Goal: Information Seeking & Learning: Find specific page/section

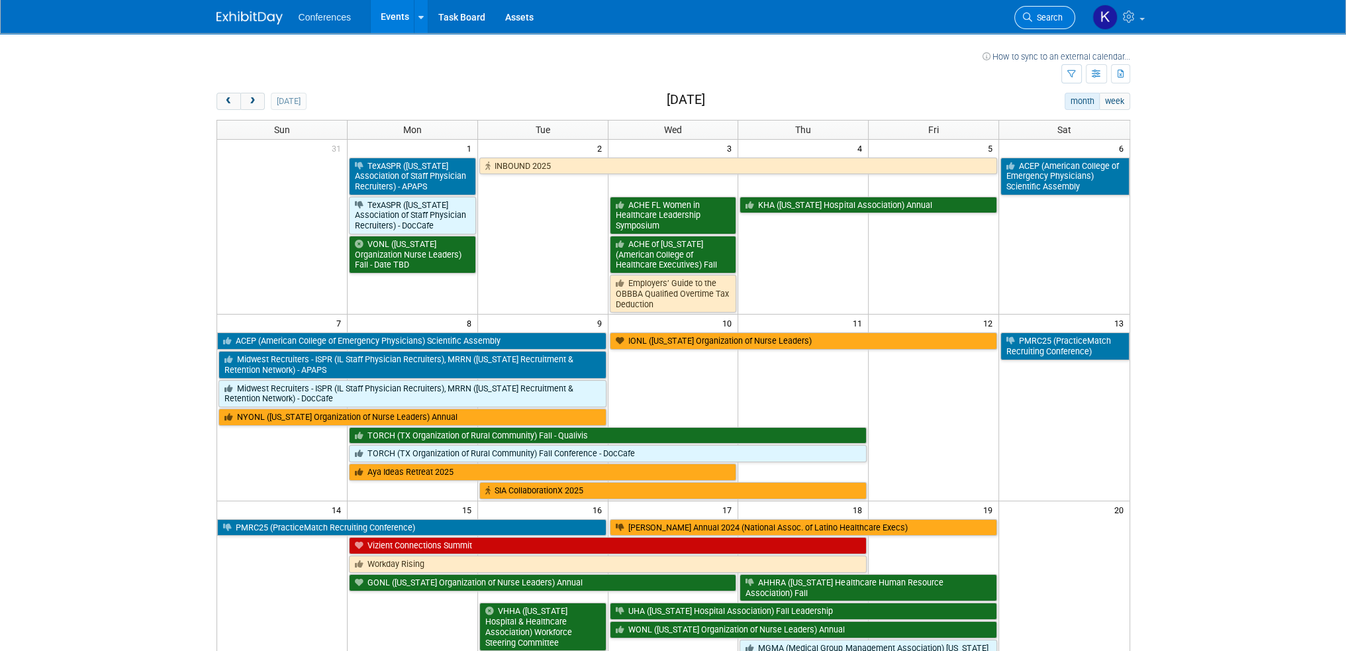
click at [1056, 19] on span "Search" at bounding box center [1047, 18] width 30 height 10
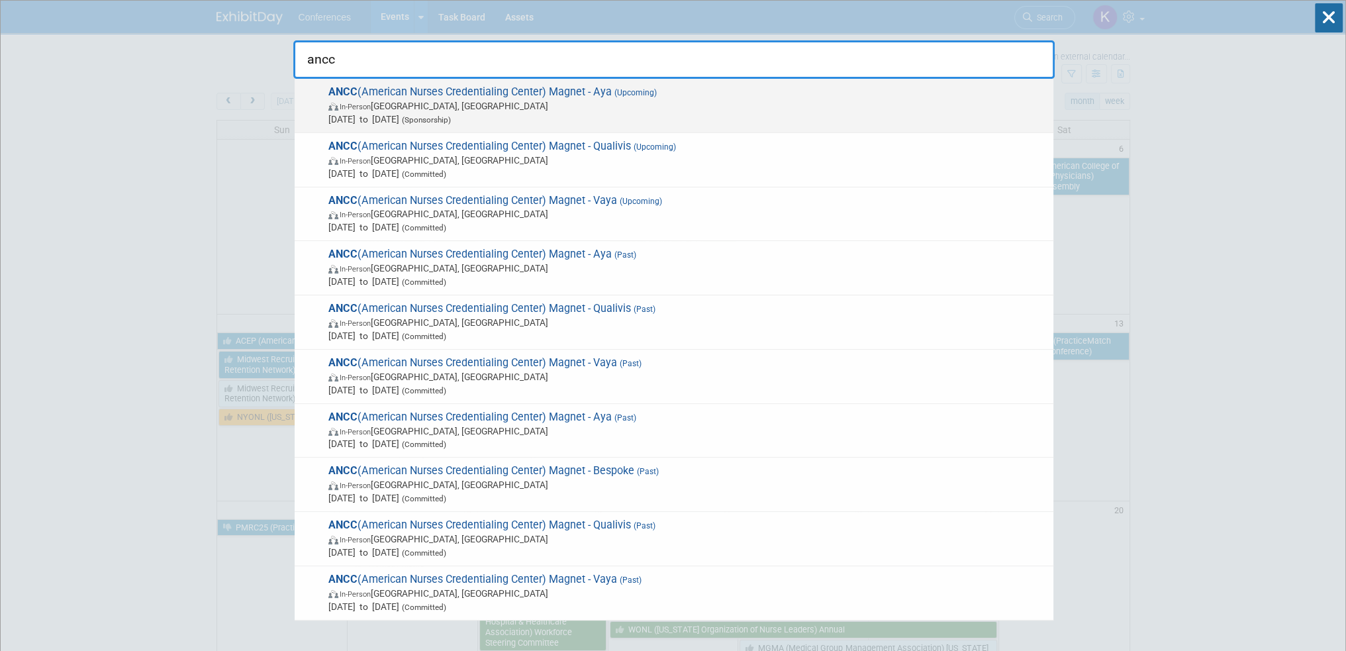
type input "ancc"
click at [670, 107] on span "In-Person [GEOGRAPHIC_DATA], [GEOGRAPHIC_DATA]" at bounding box center [687, 105] width 718 height 13
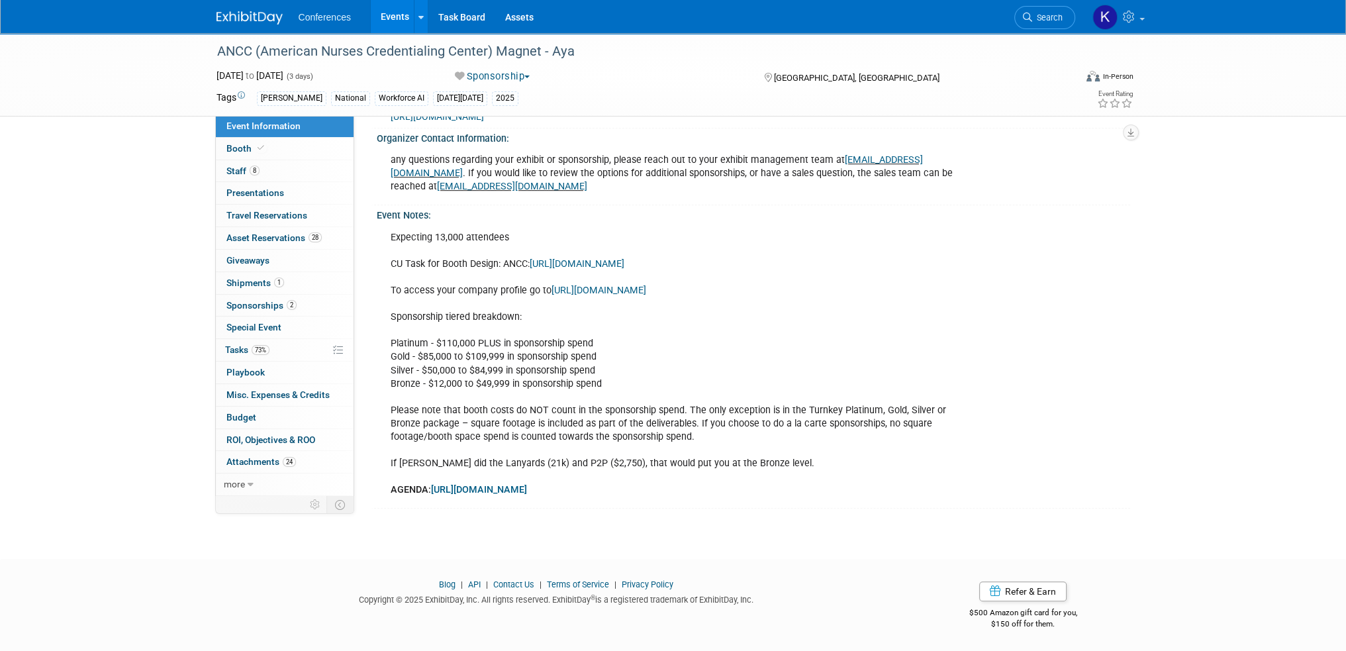
scroll to position [979, 0]
drag, startPoint x: 424, startPoint y: 315, endPoint x: 601, endPoint y: 352, distance: 181.3
click at [601, 352] on div "Expecting 13,000 attendees CU Task for Booth Design: ANCC: https://aya.clickup.…" at bounding box center [682, 363] width 602 height 279
click at [609, 383] on div "Expecting 13,000 attendees CU Task for Booth Design: ANCC: https://aya.clickup.…" at bounding box center [682, 363] width 602 height 279
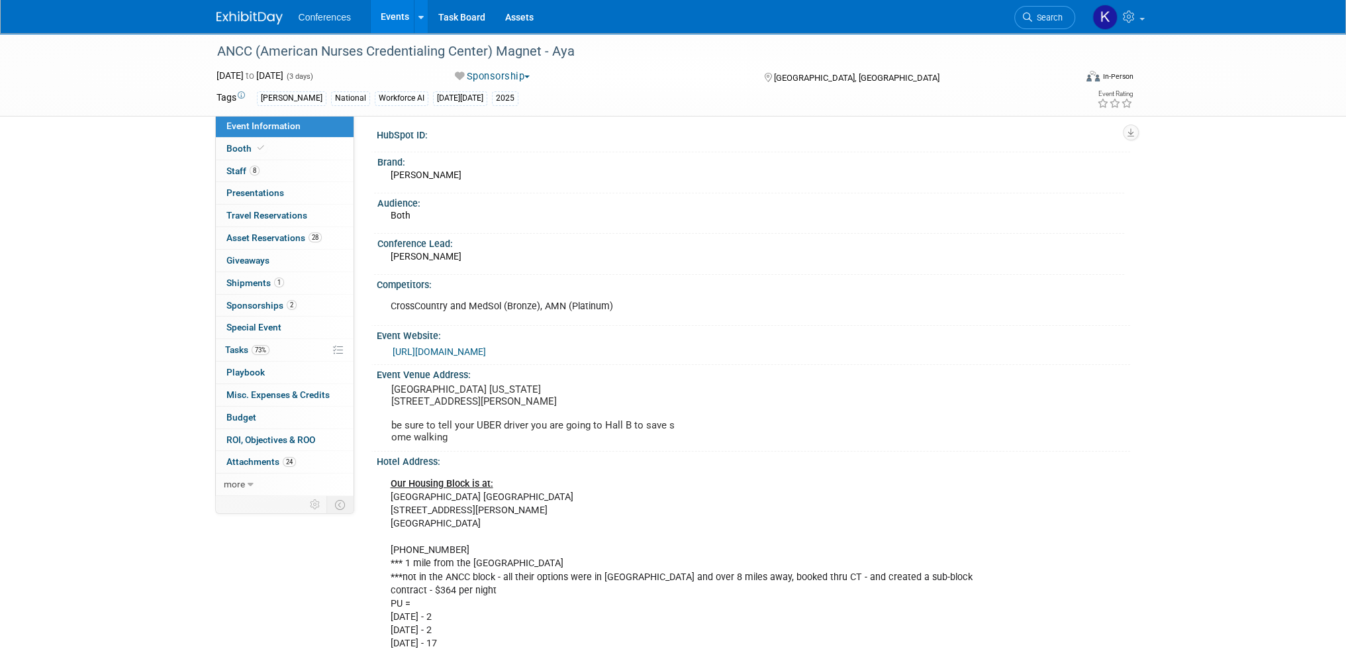
scroll to position [0, 0]
